Goal: Information Seeking & Learning: Understand process/instructions

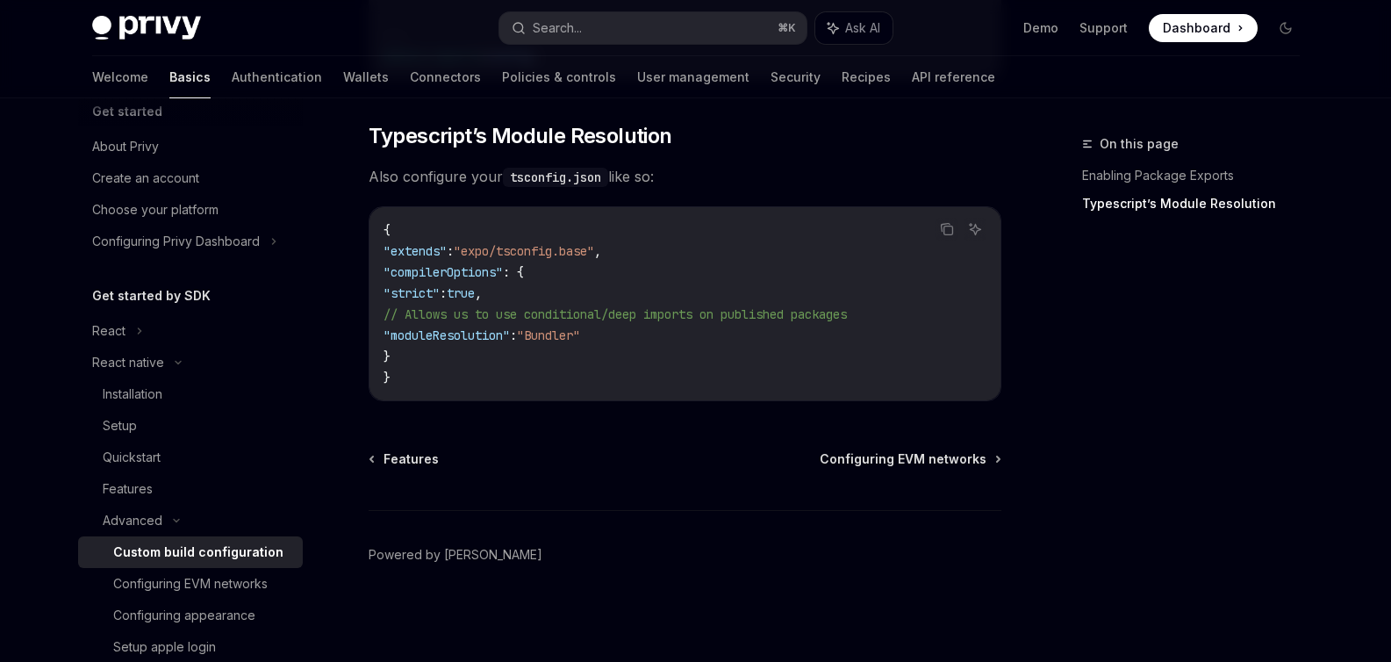
scroll to position [26, 0]
click at [404, 342] on span ""moduleResolution"" at bounding box center [446, 335] width 126 height 16
drag, startPoint x: 387, startPoint y: 339, endPoint x: 397, endPoint y: 339, distance: 9.7
click at [397, 339] on span ""moduleResolution"" at bounding box center [446, 335] width 126 height 16
click at [426, 351] on code "{ "extends" : "expo/tsconfig.base" , "compilerOptions" : { "strict" : true , //…" at bounding box center [684, 303] width 603 height 168
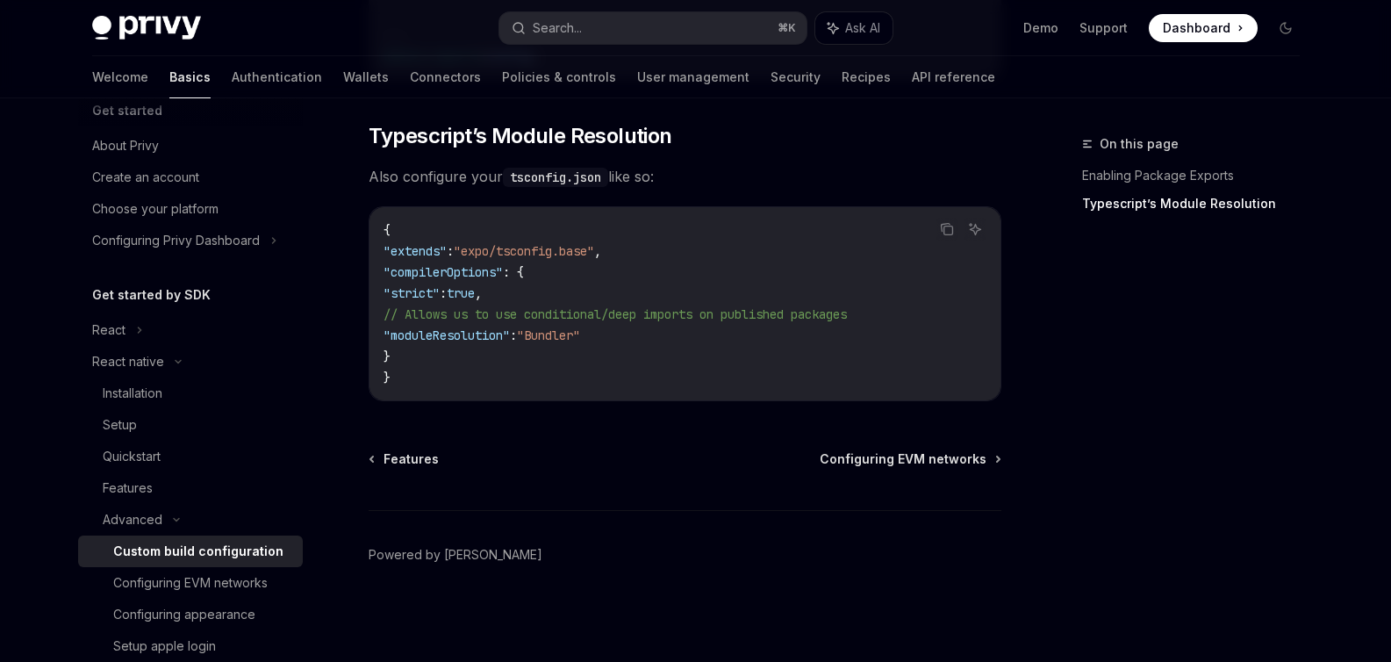
drag, startPoint x: 420, startPoint y: 353, endPoint x: 359, endPoint y: 281, distance: 94.6
click at [376, 291] on div "{ "extends" : "expo/tsconfig.base" , "compilerOptions" : { "strict" : true , //…" at bounding box center [684, 303] width 631 height 193
click at [415, 357] on code "{ "extends" : "expo/tsconfig.base" , "compilerOptions" : { "strict" : true , //…" at bounding box center [684, 303] width 603 height 168
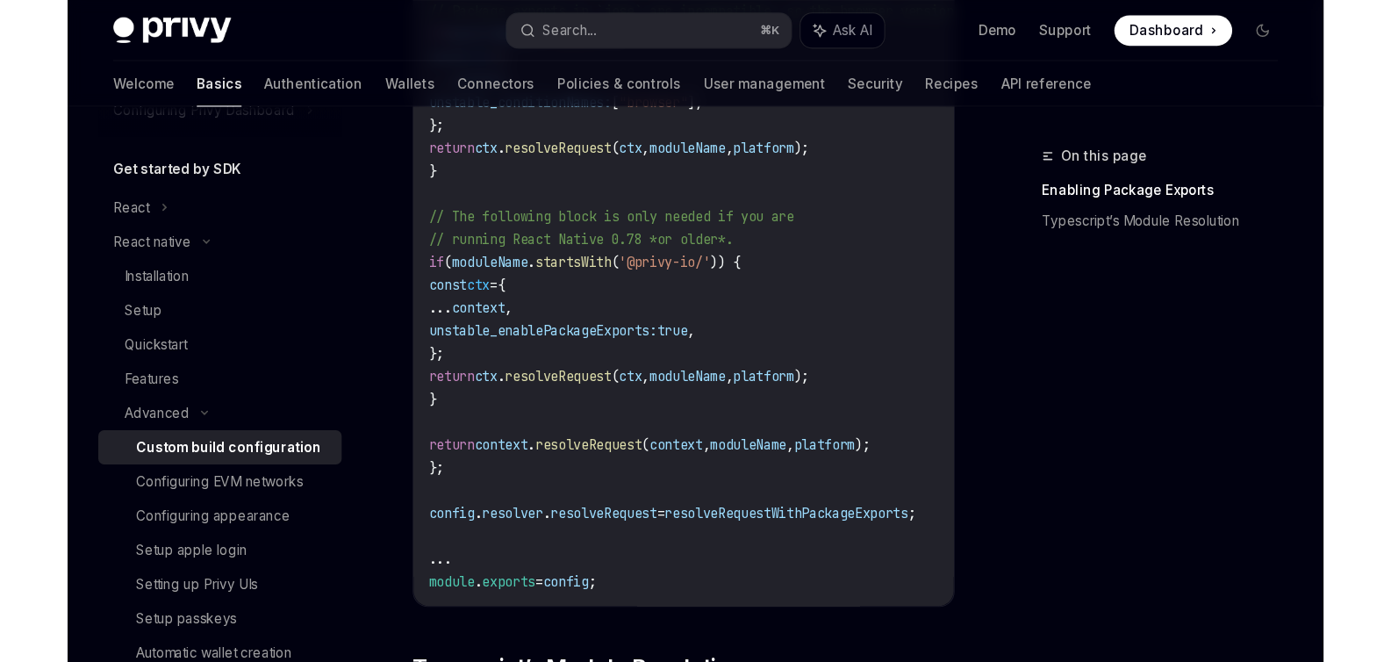
scroll to position [1640, 0]
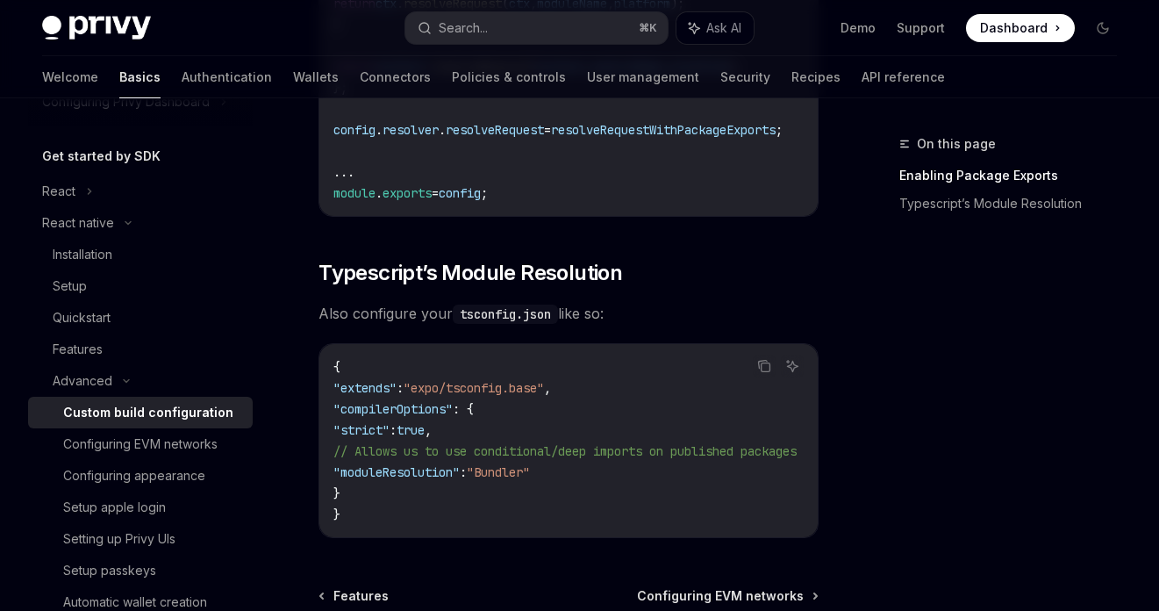
click at [426, 427] on code "{ "extends" : "expo/tsconfig.base" , "compilerOptions" : { "strict" : true , //…" at bounding box center [585, 440] width 505 height 168
drag, startPoint x: 488, startPoint y: 462, endPoint x: 363, endPoint y: 461, distance: 124.6
click at [363, 461] on code "{ "extends" : "expo/tsconfig.base" , "compilerOptions" : { "strict" : true , //…" at bounding box center [585, 440] width 505 height 168
copy span ""moduleResolution" : "Bundler""
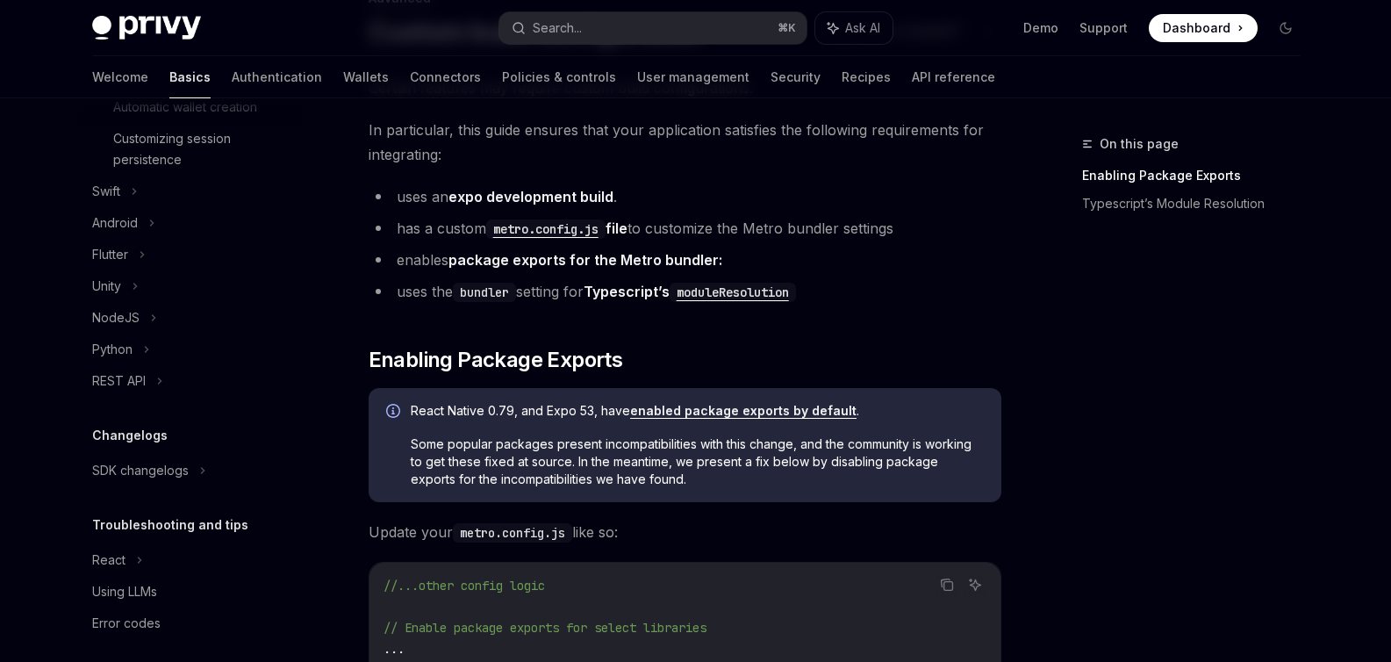
scroll to position [672, 0]
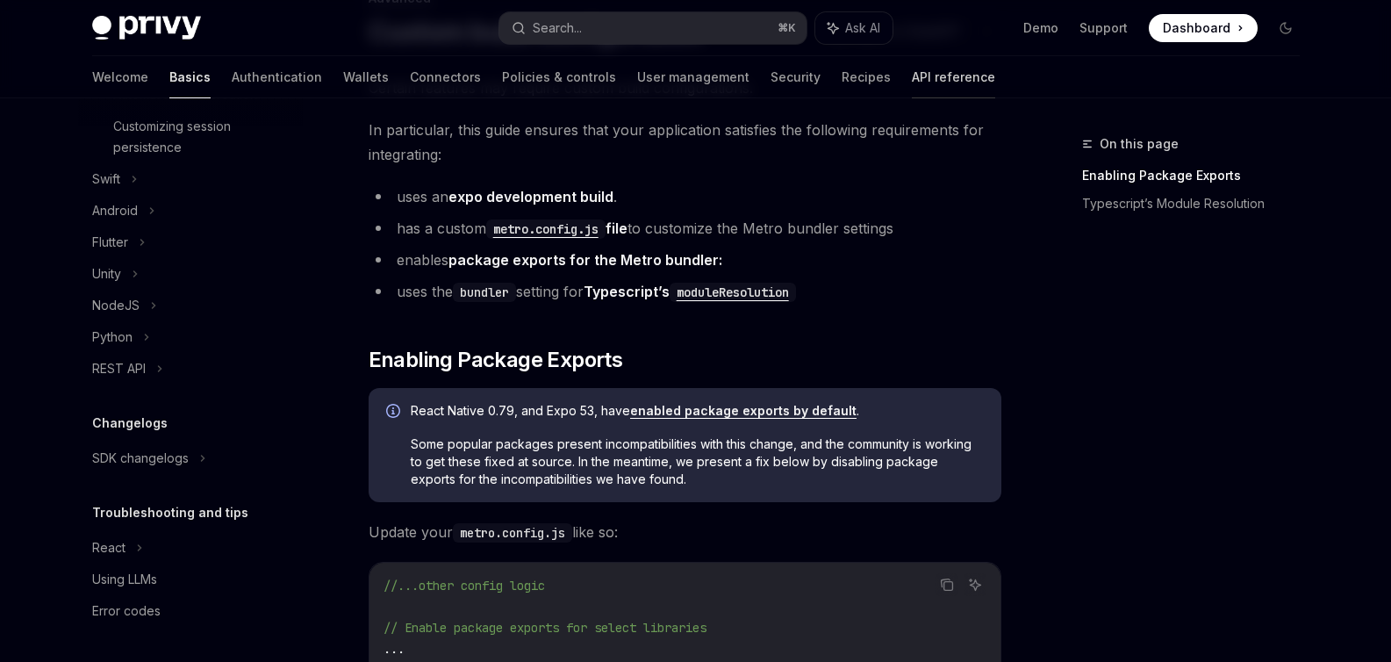
click at [912, 75] on link "API reference" at bounding box center [953, 77] width 83 height 42
type textarea "*"
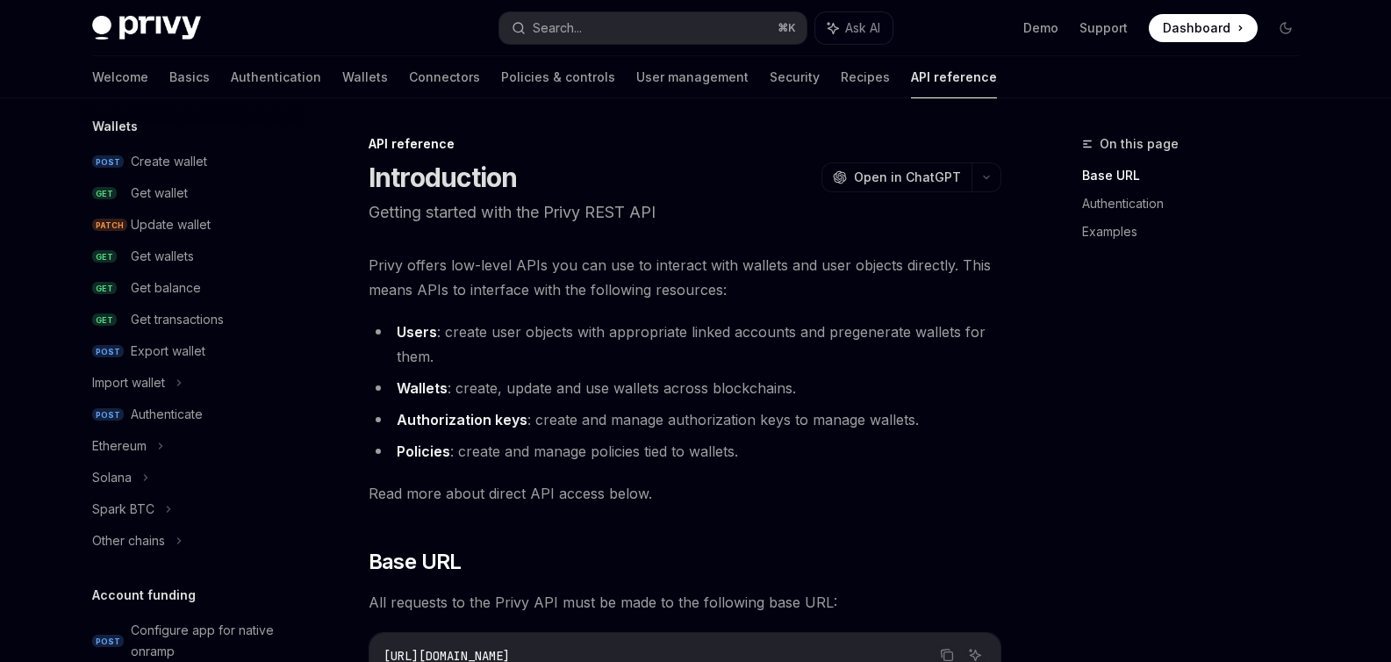
scroll to position [347, 0]
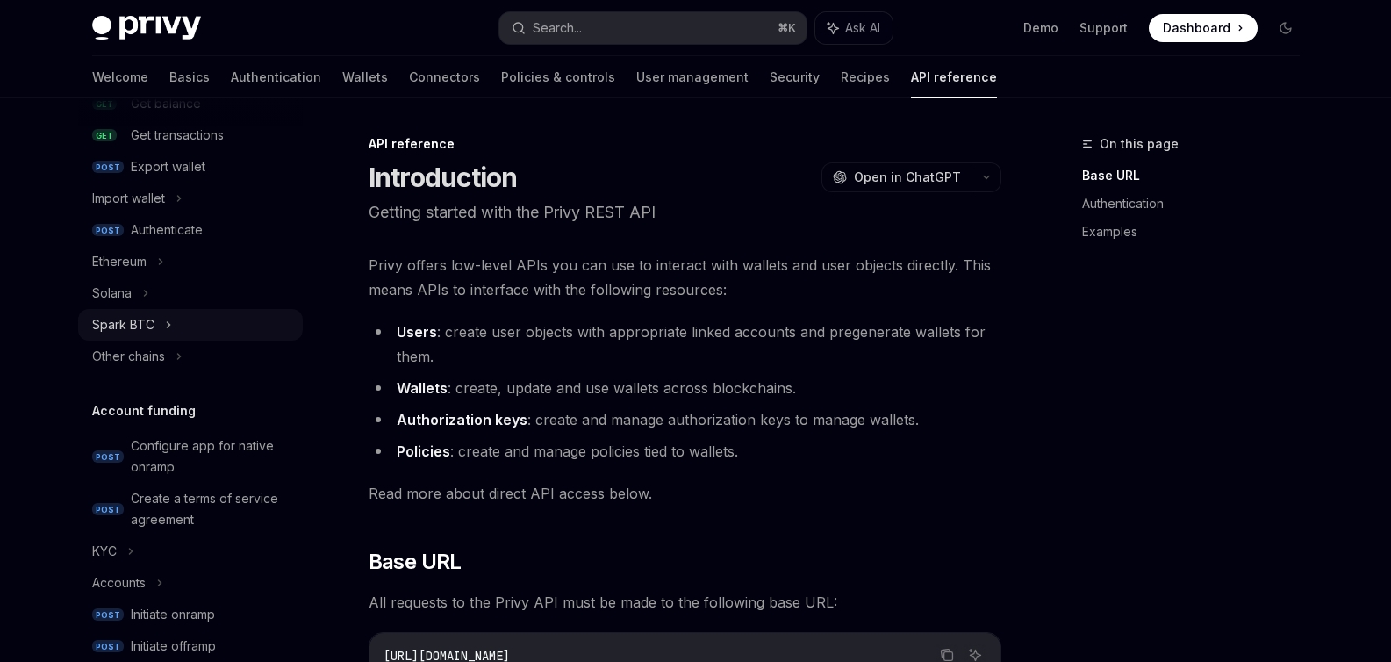
click at [149, 319] on div "Spark BTC" at bounding box center [123, 324] width 62 height 21
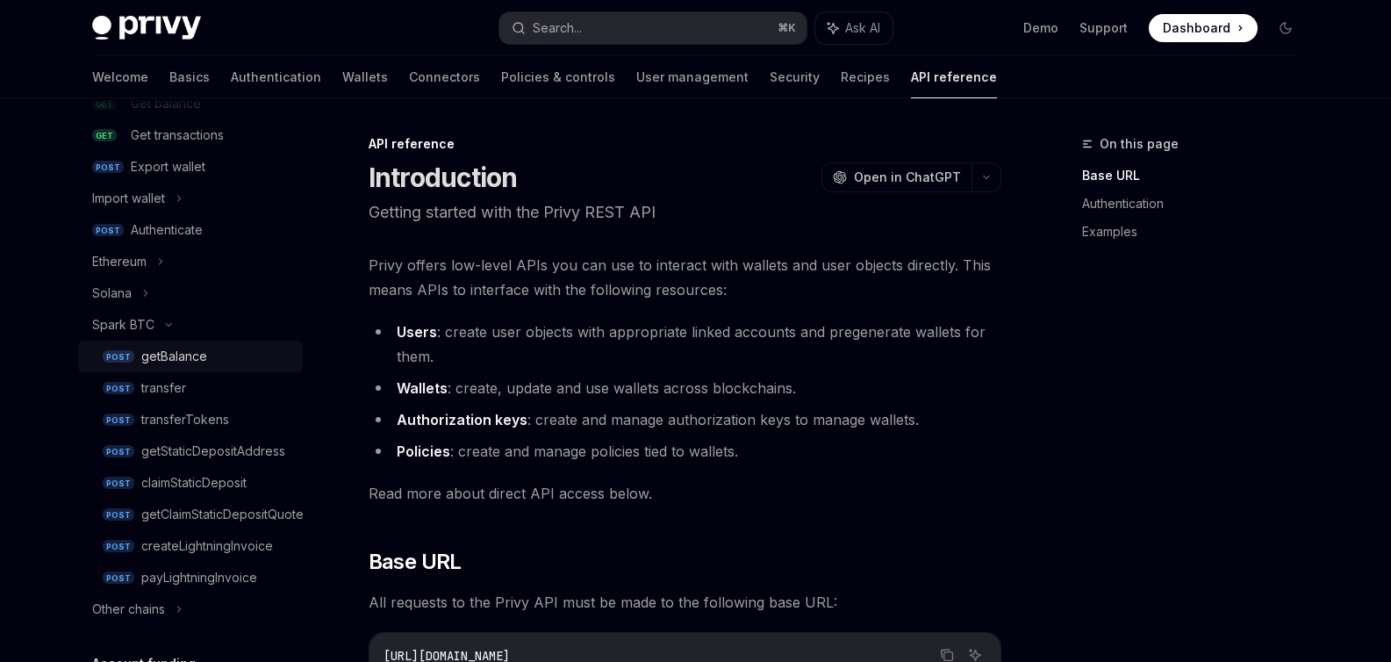
click at [146, 348] on div "getBalance" at bounding box center [174, 356] width 66 height 21
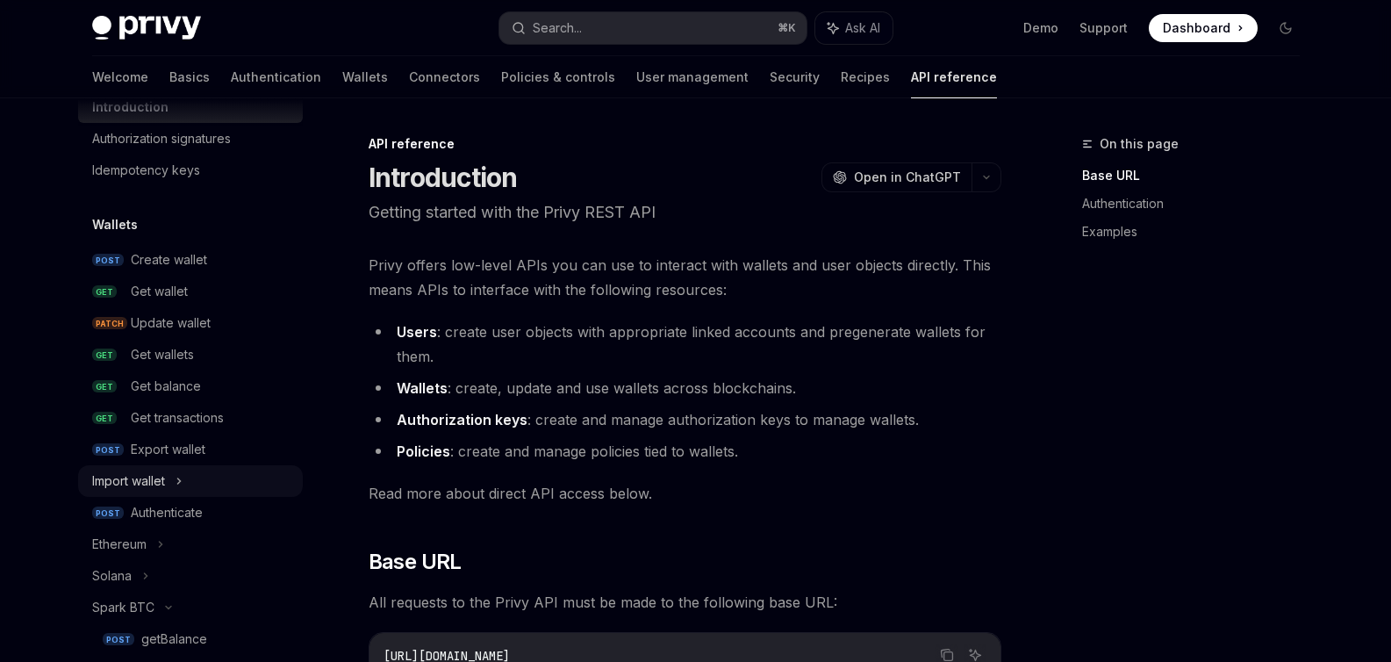
scroll to position [68, 0]
click at [153, 510] on div "Authenticate" at bounding box center [167, 508] width 72 height 21
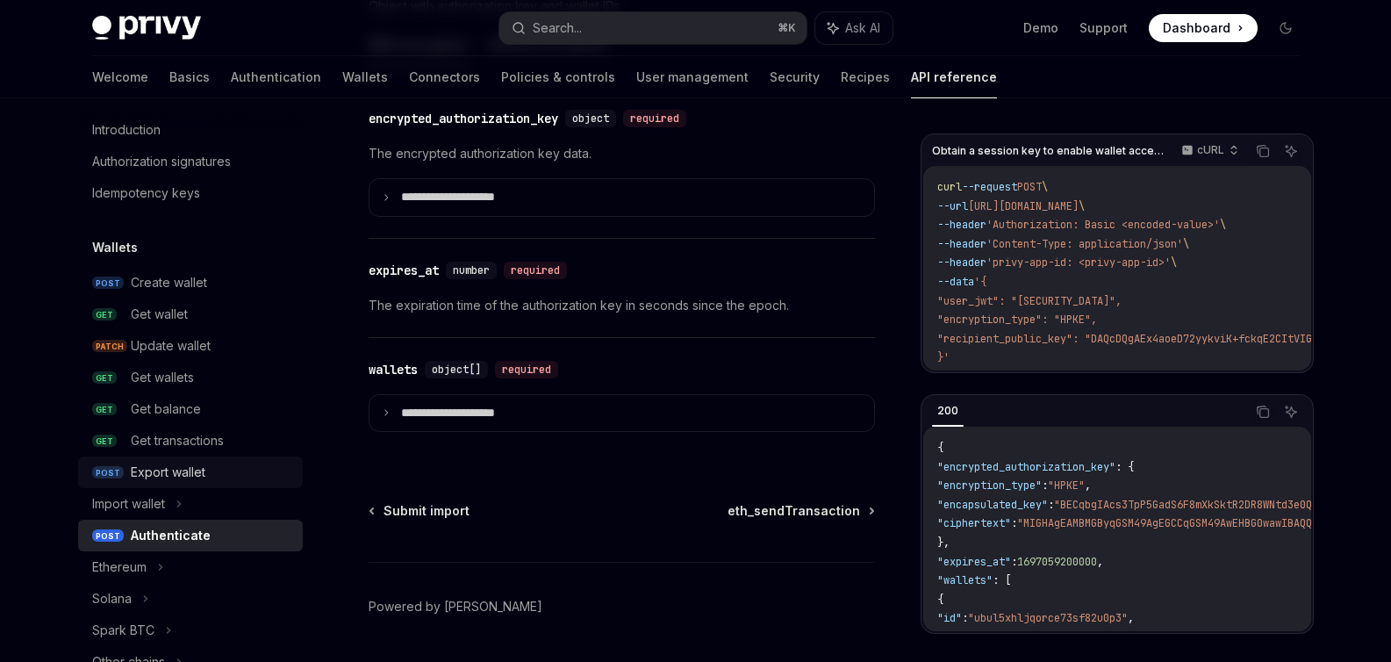
scroll to position [48, 0]
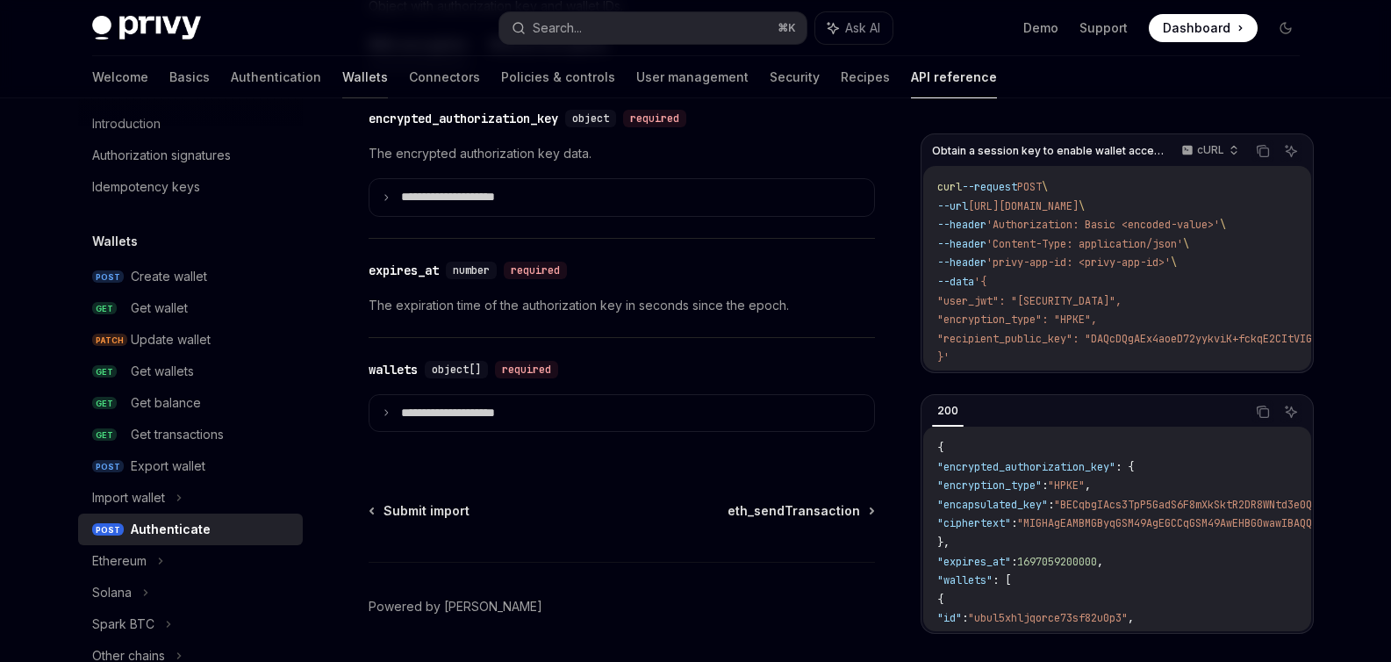
click at [342, 75] on link "Wallets" at bounding box center [365, 77] width 46 height 42
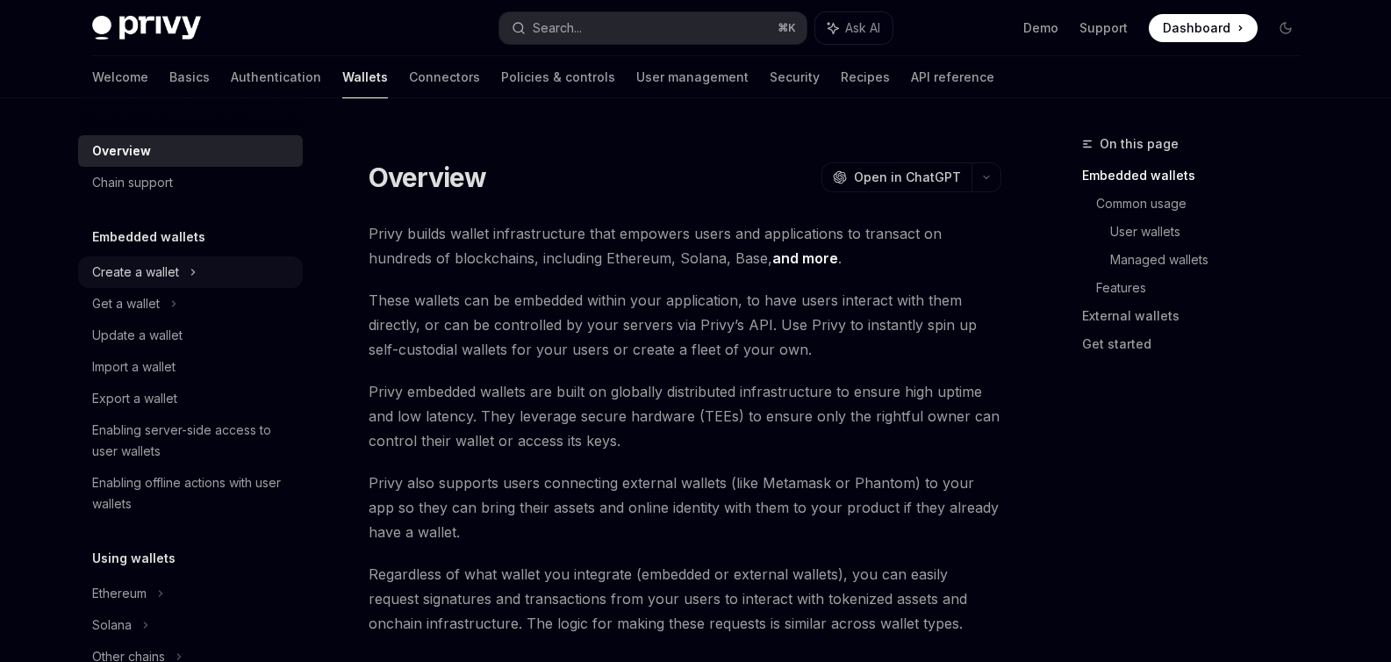
click at [162, 276] on div "Create a wallet" at bounding box center [135, 271] width 87 height 21
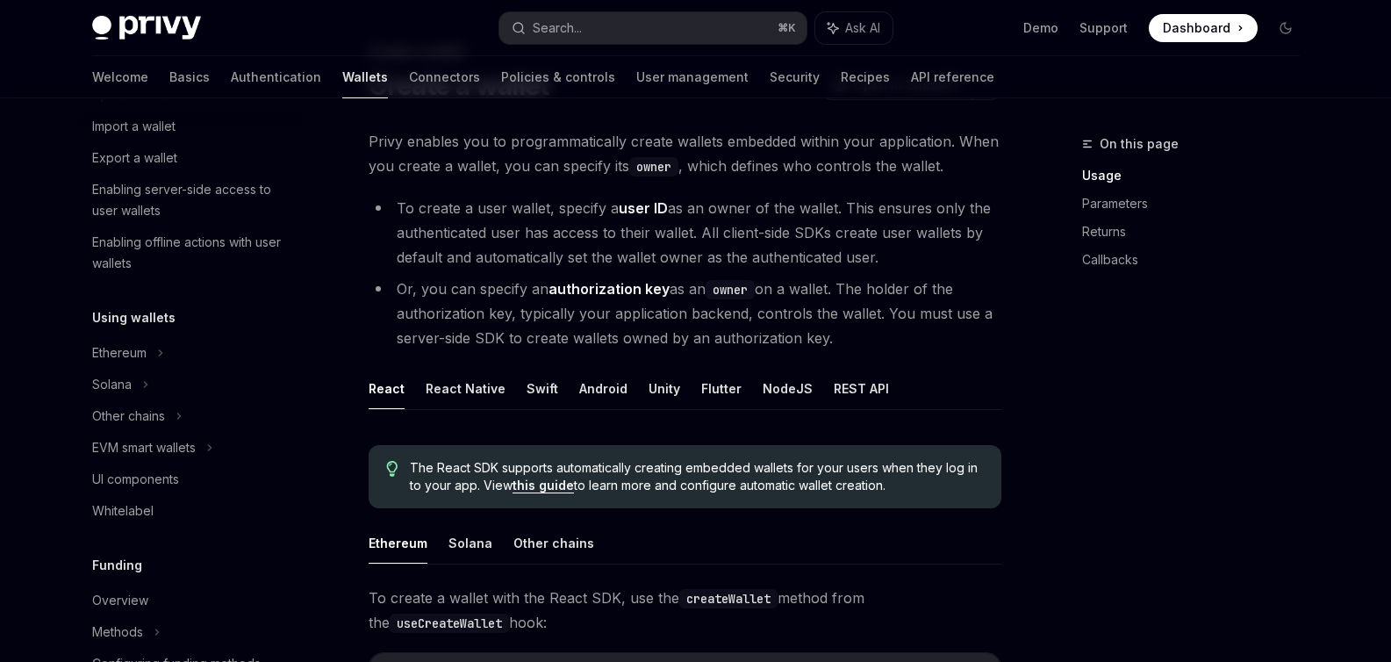
scroll to position [304, 0]
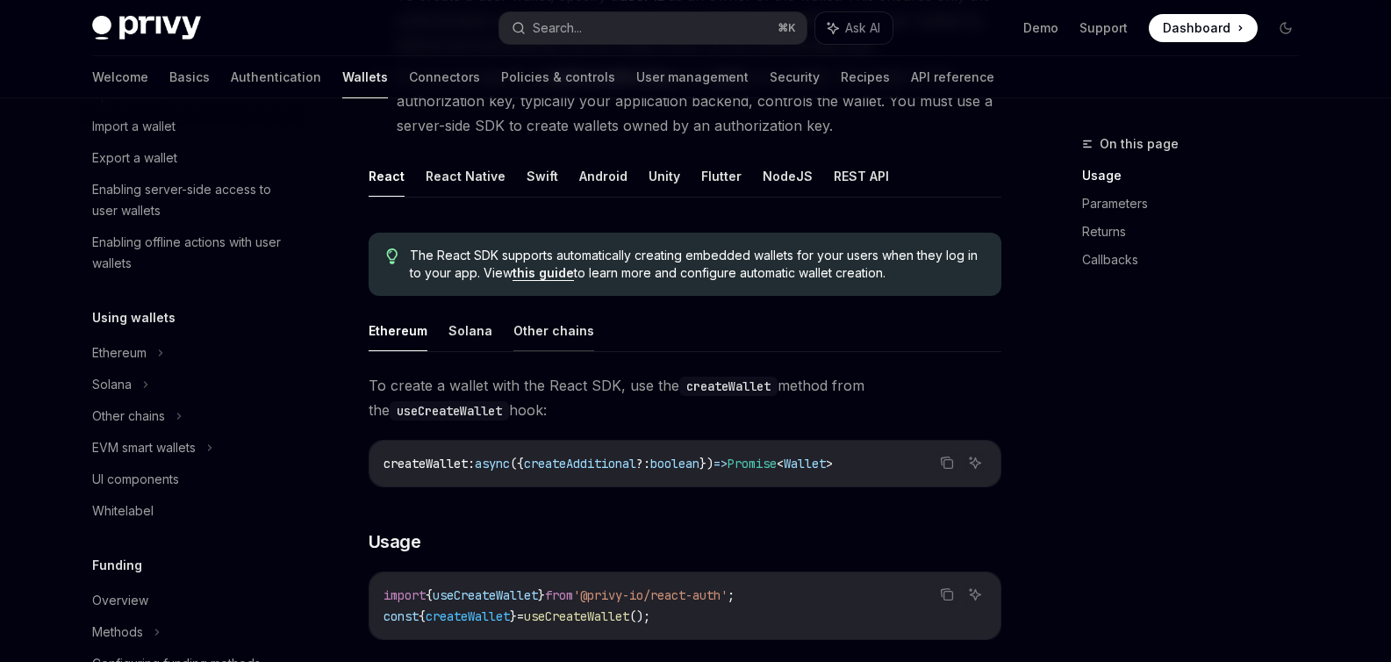
click at [562, 315] on button "Other chains" at bounding box center [553, 330] width 81 height 41
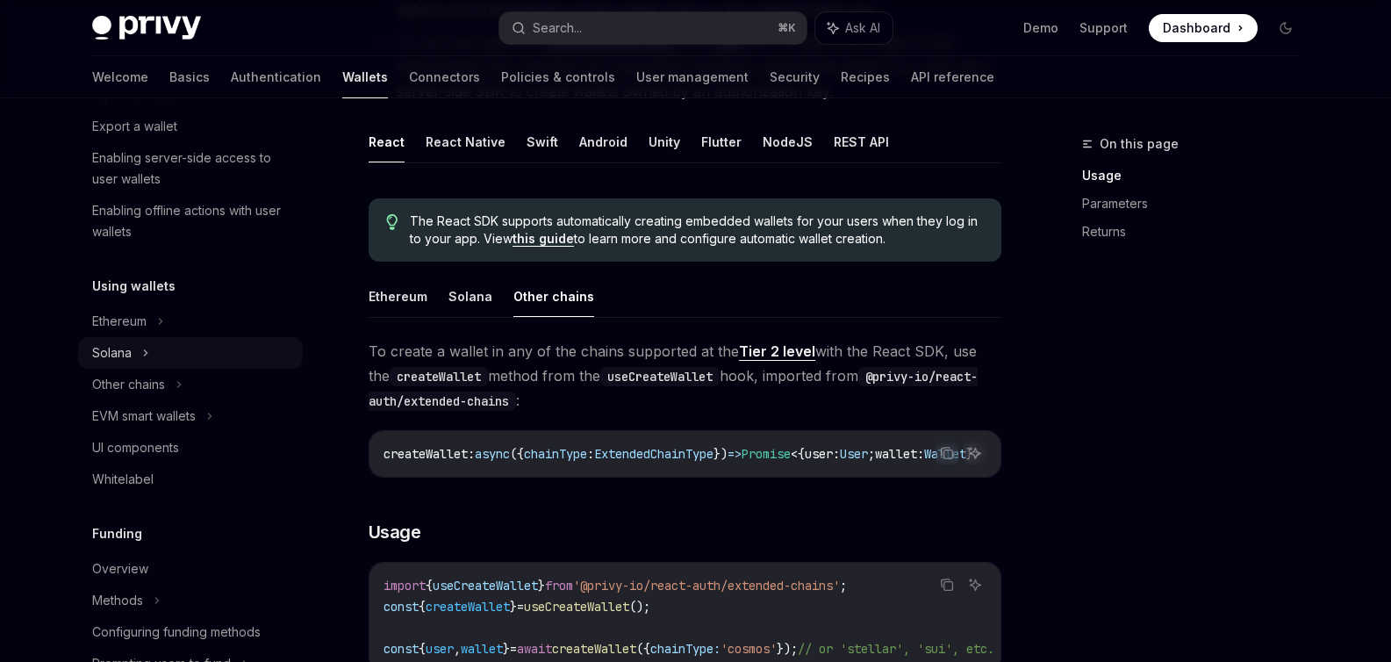
scroll to position [352, 0]
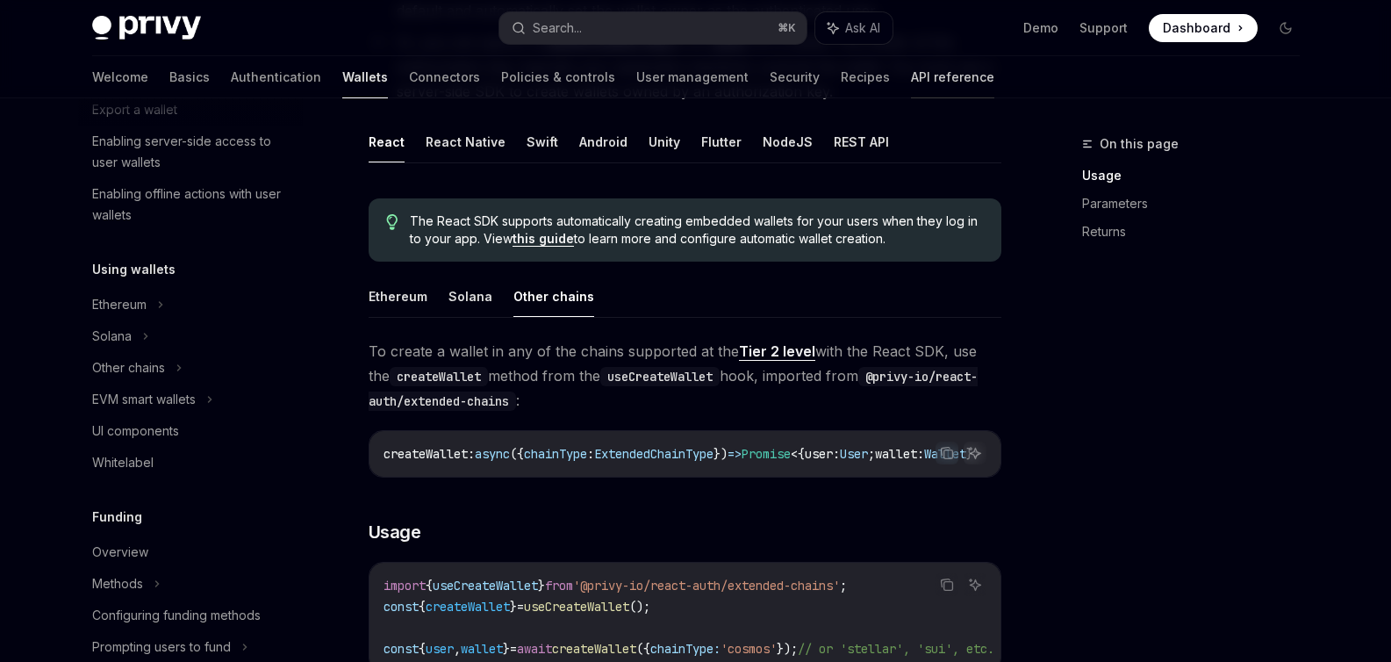
click at [911, 71] on link "API reference" at bounding box center [952, 77] width 83 height 42
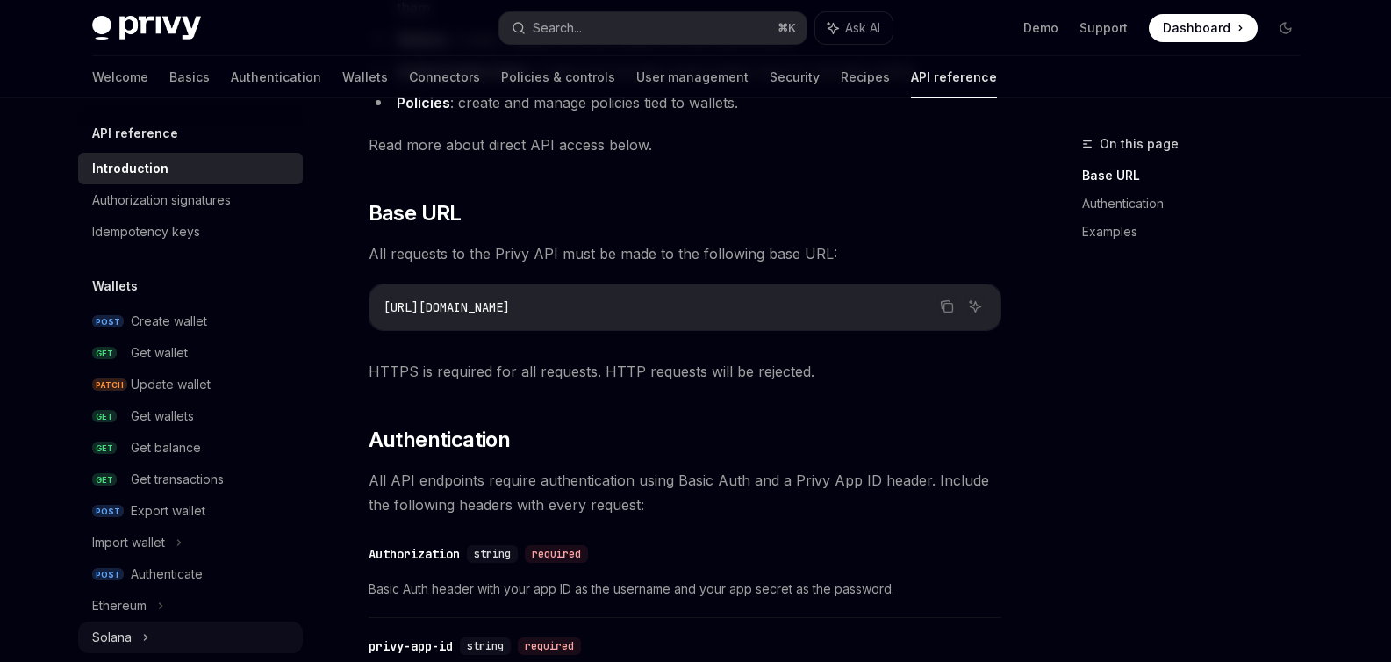
scroll to position [39, 0]
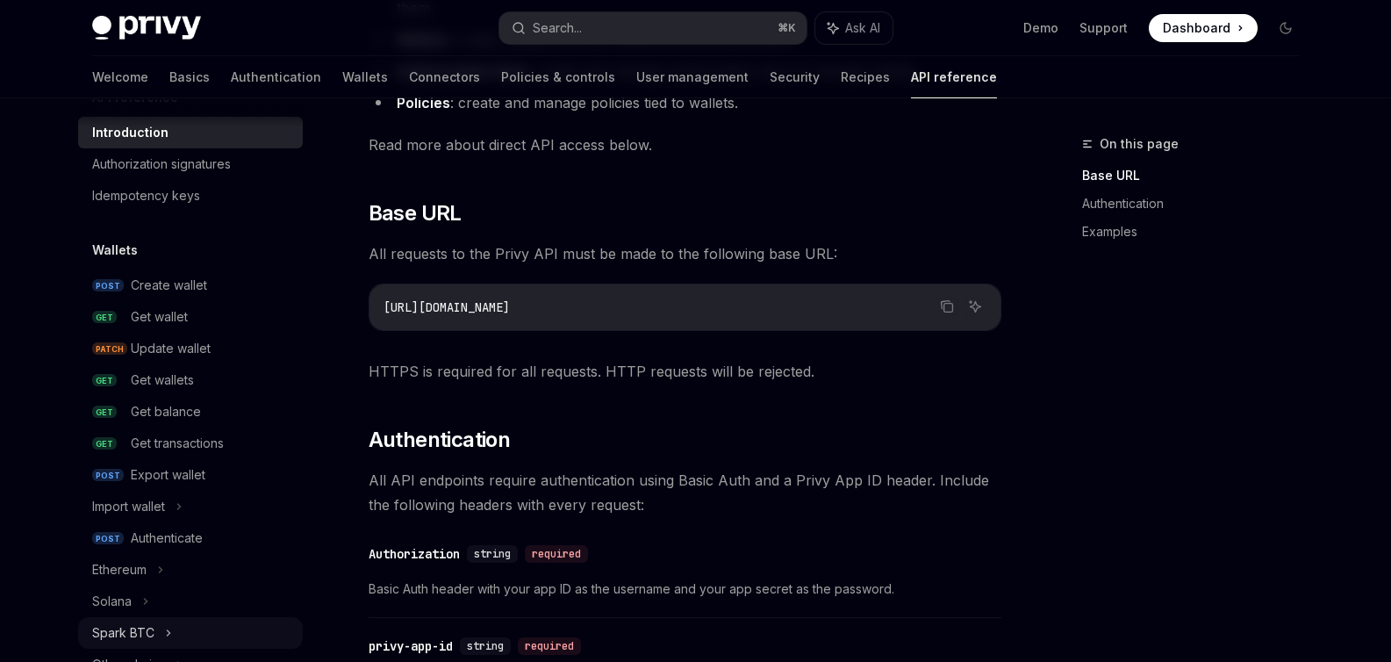
click at [147, 627] on div "Spark BTC" at bounding box center [123, 632] width 62 height 21
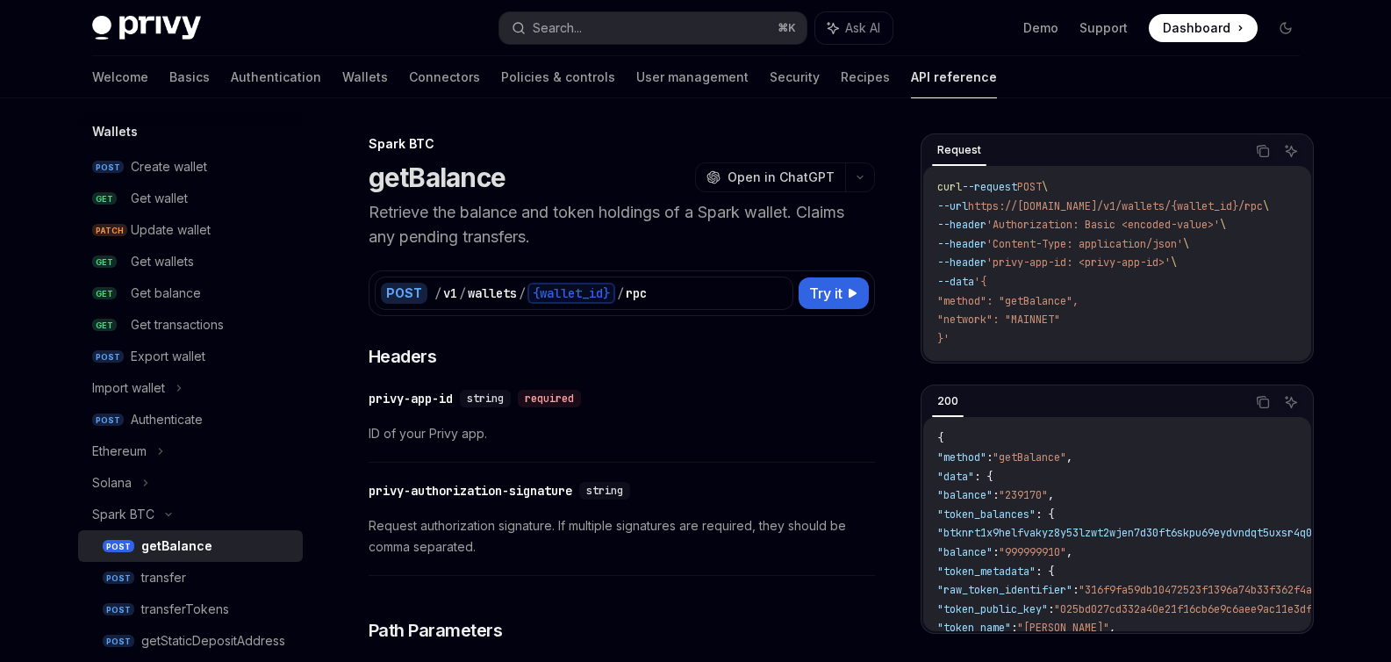
click at [161, 536] on div "getBalance" at bounding box center [176, 545] width 71 height 21
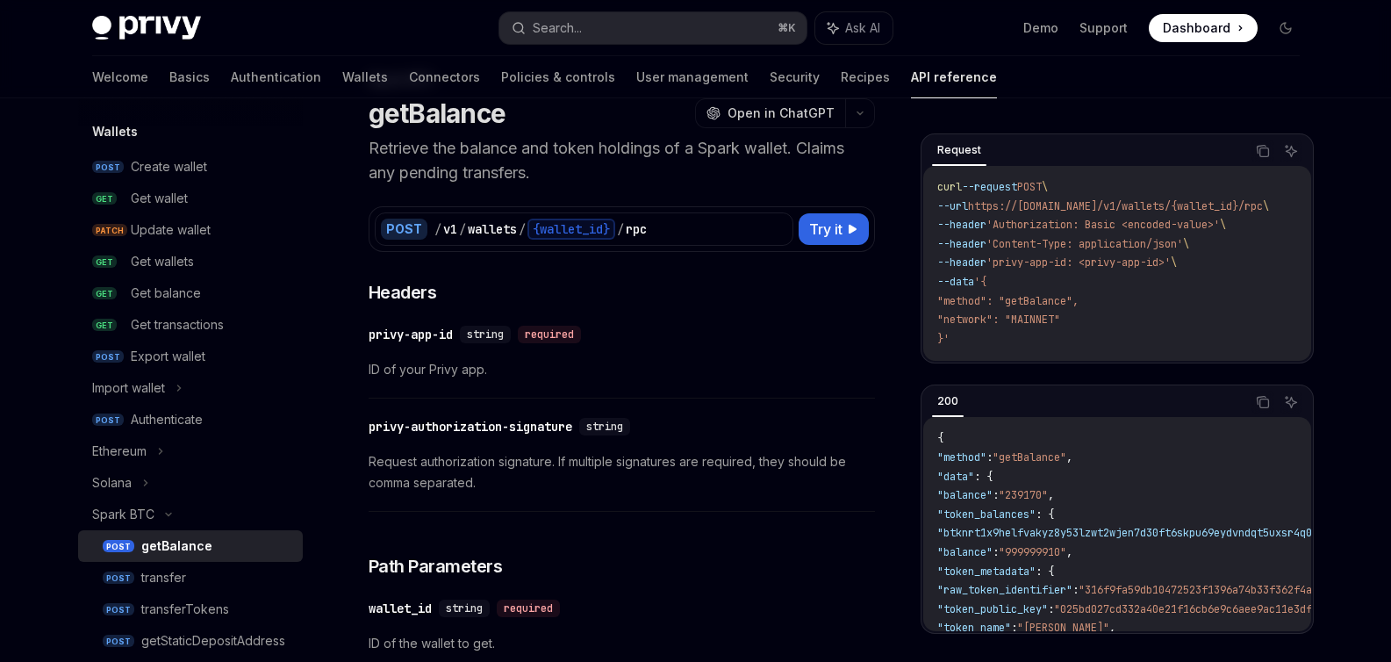
scroll to position [68, 0]
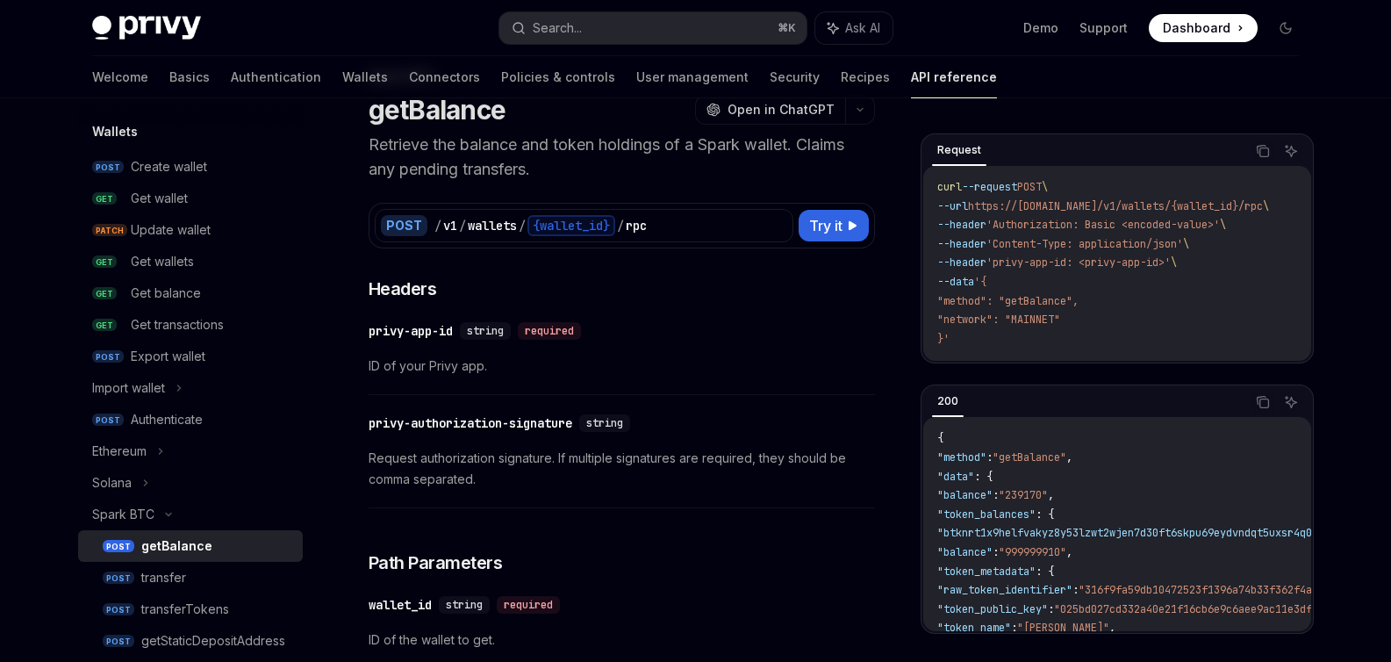
drag, startPoint x: 1016, startPoint y: 229, endPoint x: 1257, endPoint y: 230, distance: 240.4
click at [1226, 230] on span "--header 'Authorization: Basic <encoded-value>' \" at bounding box center [1081, 225] width 289 height 14
click at [1220, 227] on span "'Authorization: Basic <encoded-value>'" at bounding box center [1102, 225] width 233 height 14
click at [166, 430] on link "POST Authenticate" at bounding box center [190, 420] width 225 height 32
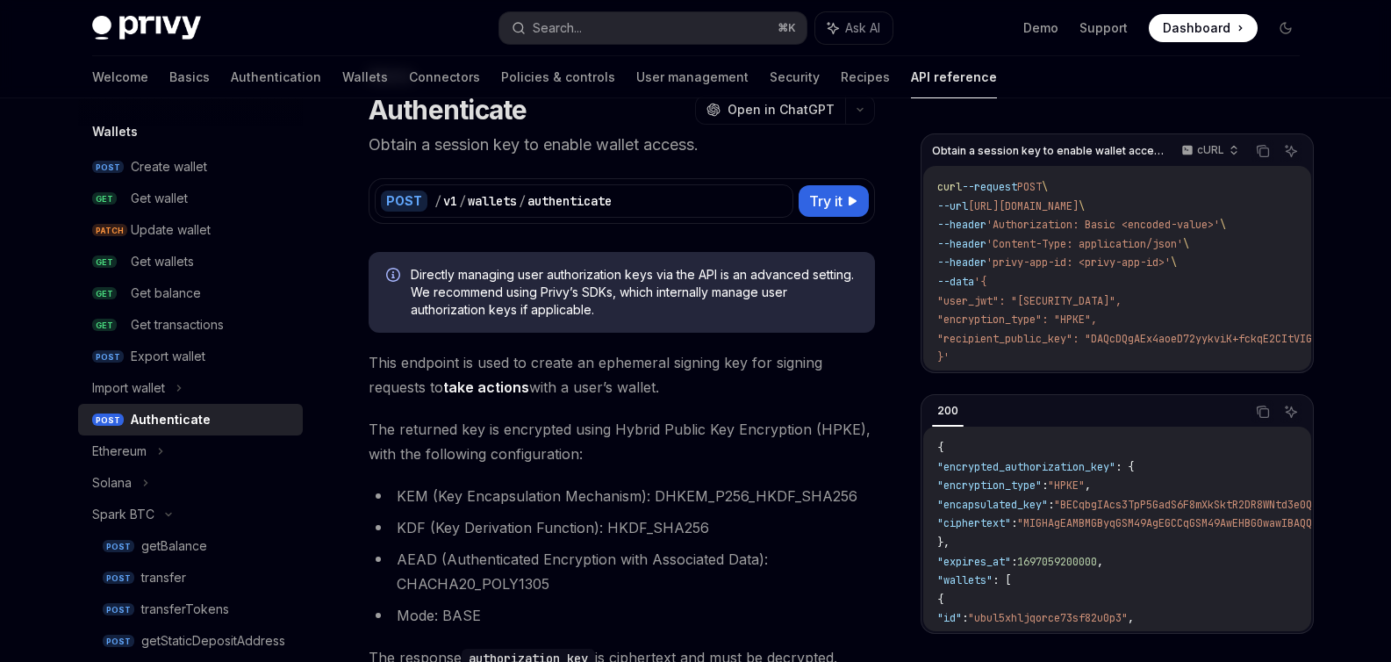
type textarea "*"
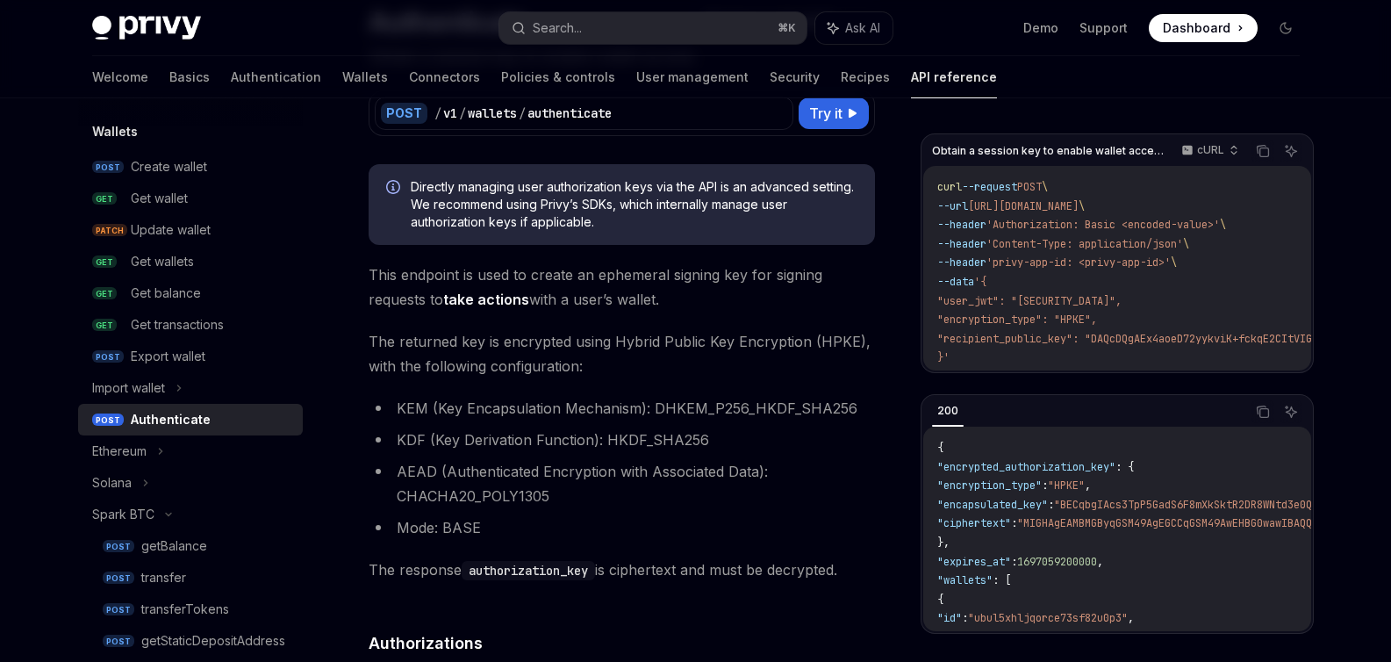
scroll to position [161, 0]
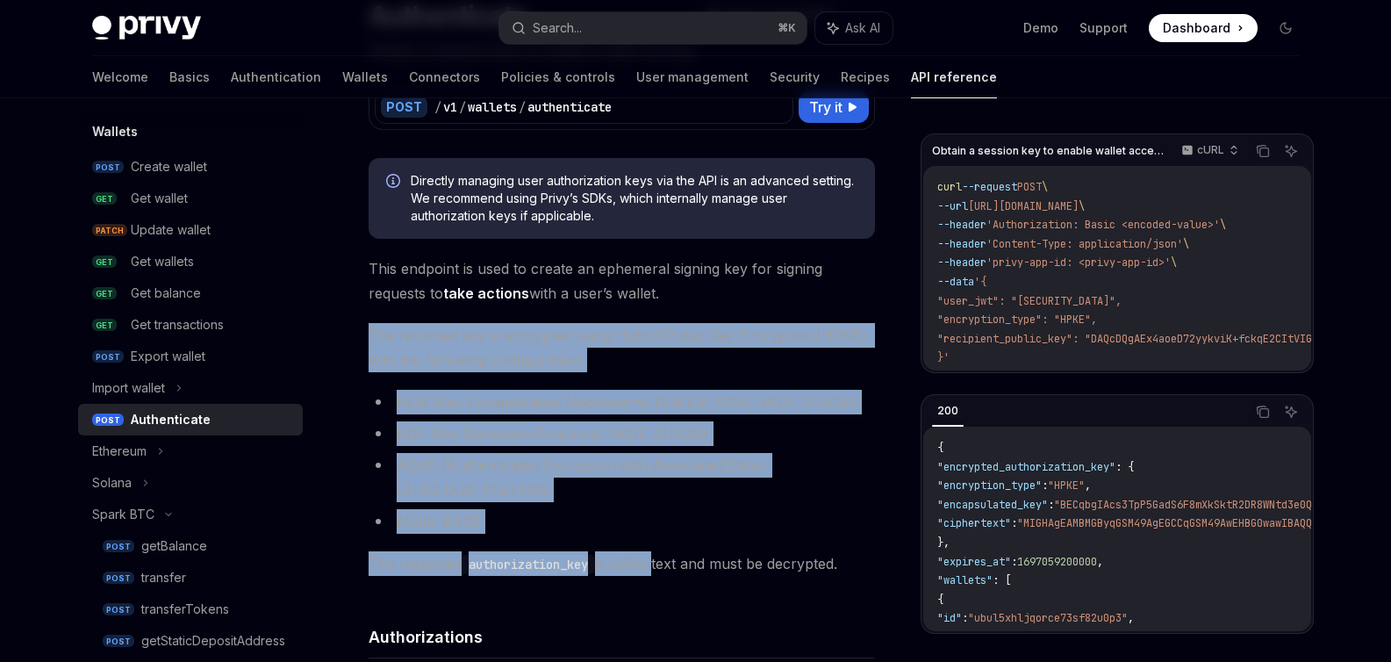
drag, startPoint x: 353, startPoint y: 319, endPoint x: 658, endPoint y: 564, distance: 391.9
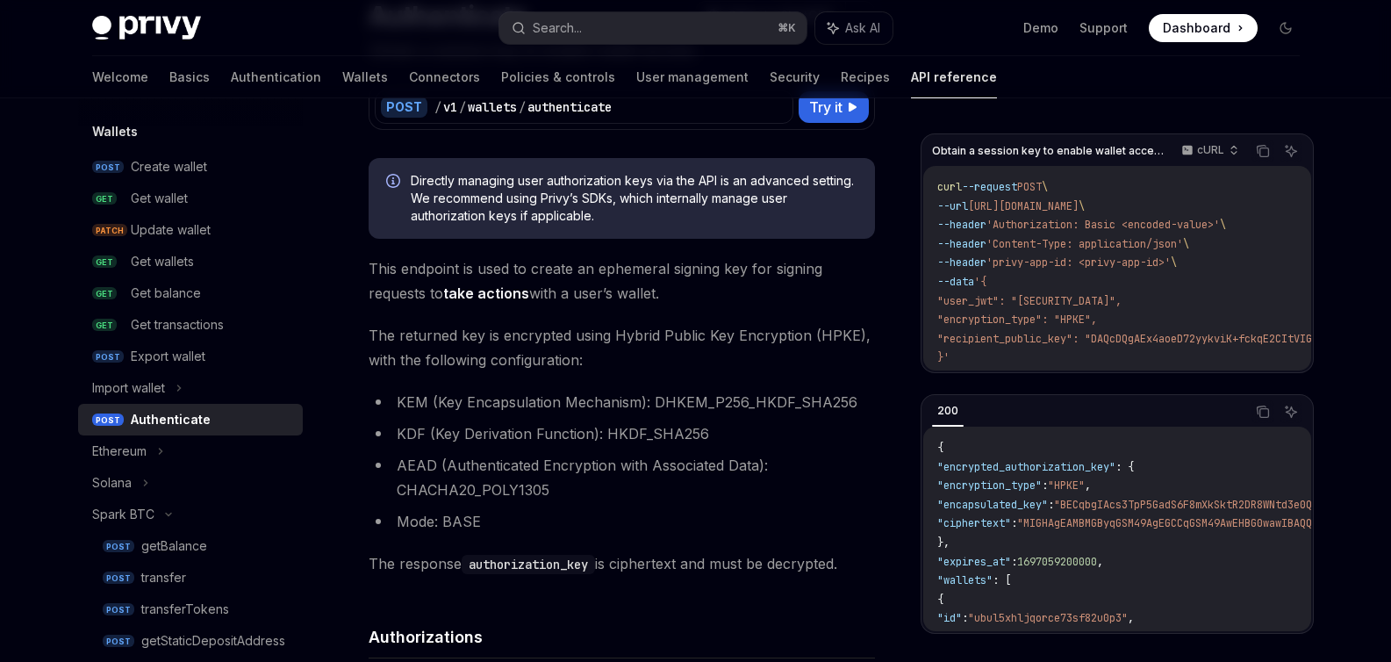
click at [603, 396] on li "KEM (Key Encapsulation Mechanism): DHKEM_P256_HKDF_SHA256" at bounding box center [622, 402] width 506 height 25
